Goal: Check status

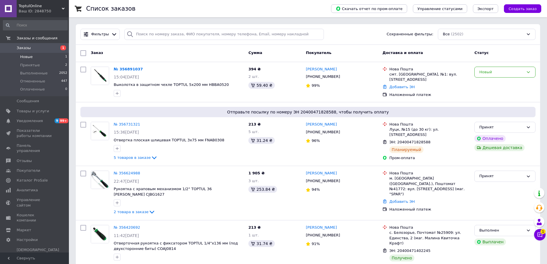
click at [28, 58] on span "Новые" at bounding box center [26, 56] width 13 height 5
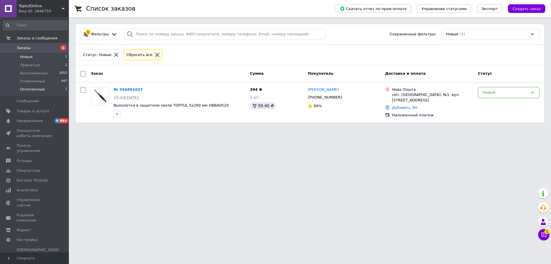
click at [31, 91] on span "Оплаченные" at bounding box center [32, 89] width 25 height 5
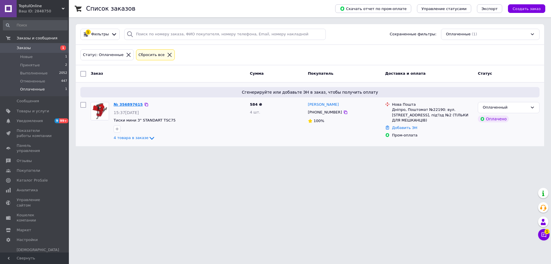
click at [124, 103] on link "№ 356897615" at bounding box center [128, 104] width 29 height 4
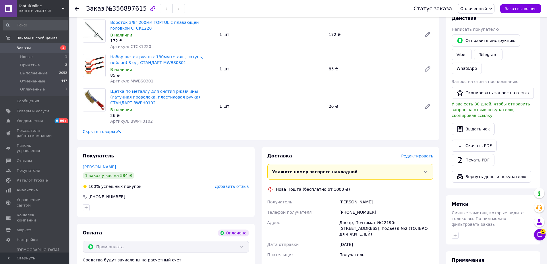
scroll to position [287, 0]
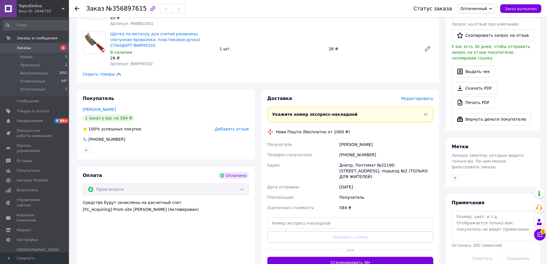
click at [154, 145] on div "Покупатель [PERSON_NAME] 1 заказ у вас на 584 ₴ 100% успешных покупок Добавить …" at bounding box center [166, 125] width 178 height 70
click at [132, 9] on span "№356897615" at bounding box center [126, 8] width 41 height 7
drag, startPoint x: 140, startPoint y: 8, endPoint x: 85, endPoint y: 6, distance: 54.6
click at [85, 6] on div "Заказ №356897615 Статус заказа Оплаченный Принят Выполнен Отменен Заказ выполнен" at bounding box center [308, 8] width 467 height 17
drag, startPoint x: 86, startPoint y: 8, endPoint x: 139, endPoint y: 10, distance: 52.9
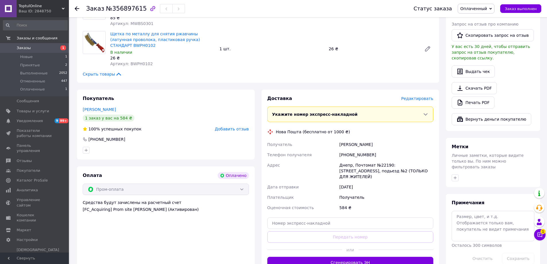
click at [139, 10] on div "Заказ №356897615" at bounding box center [135, 9] width 99 height 10
drag, startPoint x: 138, startPoint y: 8, endPoint x: 84, endPoint y: 8, distance: 53.4
click at [84, 8] on div "Заказ №356897615 Статус заказа Оплаченный Принят Выполнен Отменен Заказ выполнен" at bounding box center [308, 8] width 467 height 17
copy h1 "Заказ №356897615"
